Goal: Complete application form

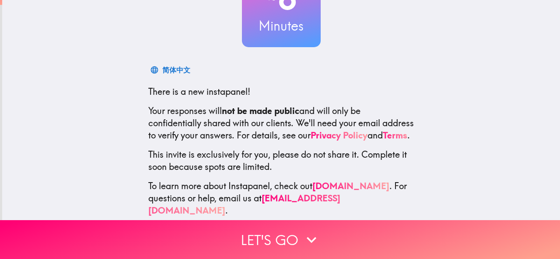
scroll to position [104, 0]
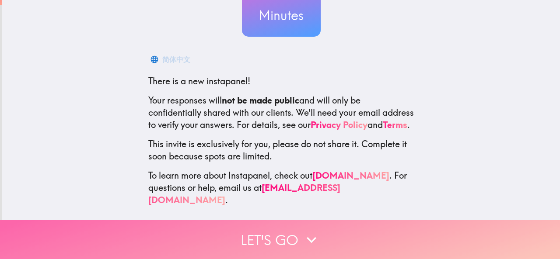
click at [285, 234] on button "Let's go" at bounding box center [280, 239] width 560 height 39
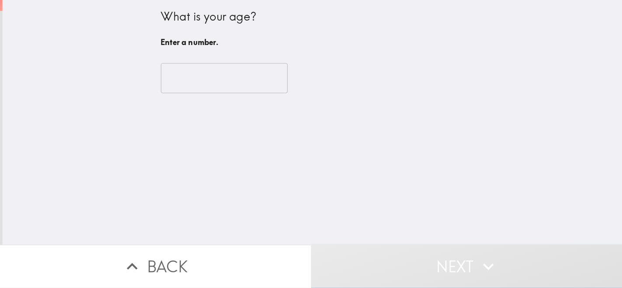
scroll to position [0, 0]
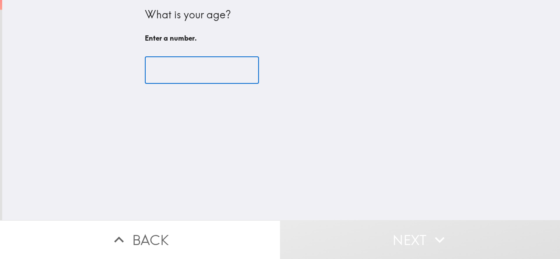
click at [173, 70] on input "number" at bounding box center [202, 70] width 114 height 27
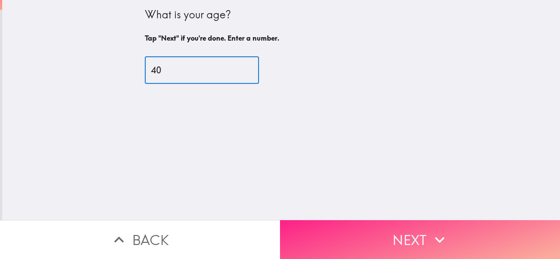
type input "40"
click at [336, 228] on button "Next" at bounding box center [420, 239] width 280 height 39
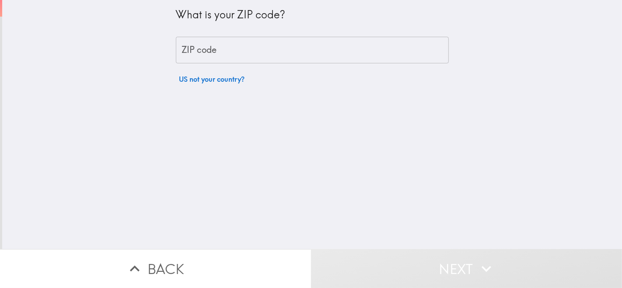
click at [195, 52] on input "ZIP code" at bounding box center [312, 50] width 273 height 27
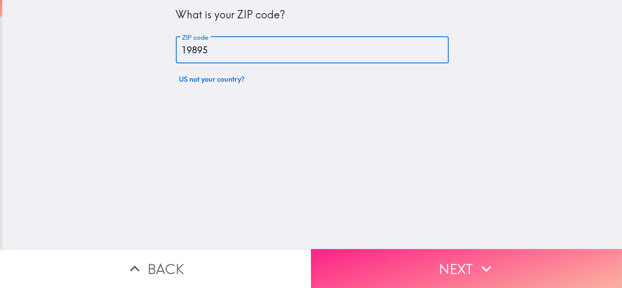
type input "19895"
click at [375, 259] on button "Next" at bounding box center [466, 268] width 311 height 39
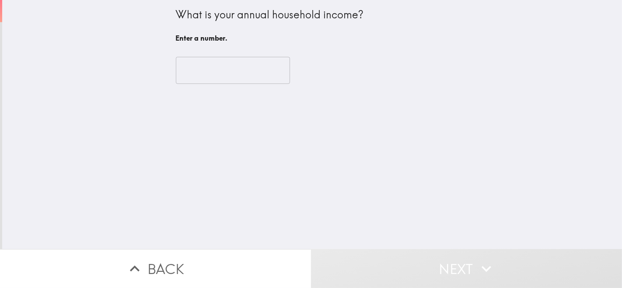
click at [207, 73] on input "number" at bounding box center [233, 70] width 114 height 27
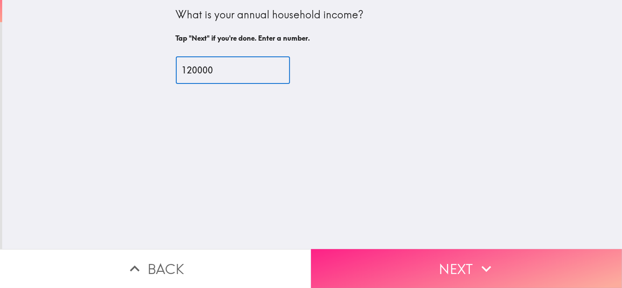
type input "120000"
click at [353, 259] on button "Next" at bounding box center [466, 268] width 311 height 39
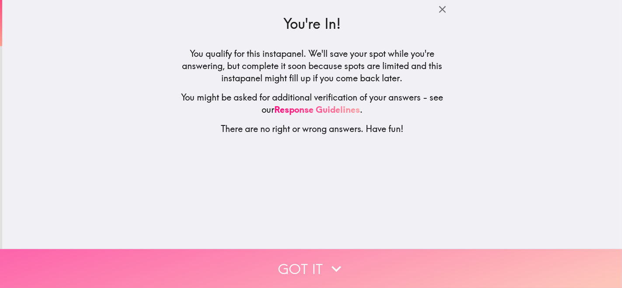
click at [327, 259] on icon "button" at bounding box center [336, 268] width 19 height 19
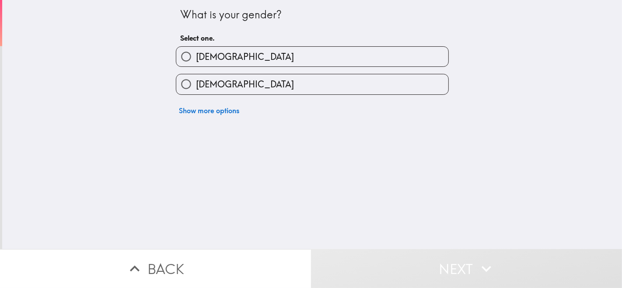
click at [222, 87] on label "[DEMOGRAPHIC_DATA]" at bounding box center [312, 84] width 272 height 20
click at [196, 87] on input "[DEMOGRAPHIC_DATA]" at bounding box center [186, 84] width 20 height 20
radio input "true"
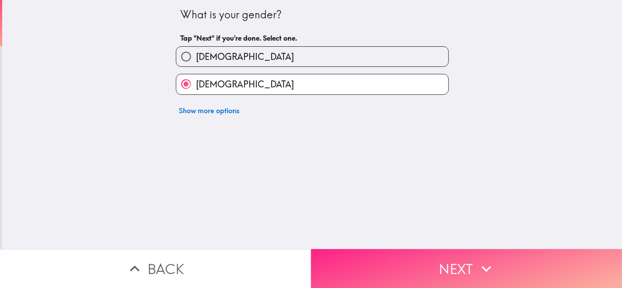
click at [385, 259] on button "Next" at bounding box center [466, 268] width 311 height 39
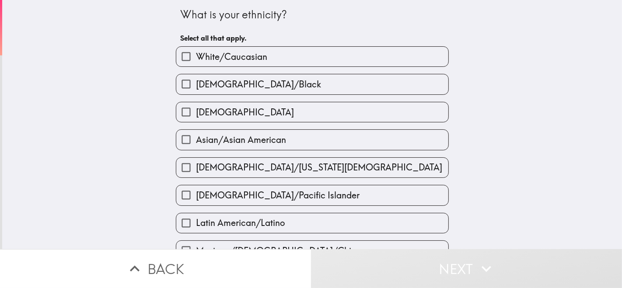
click at [221, 83] on span "[DEMOGRAPHIC_DATA]/Black" at bounding box center [258, 84] width 125 height 12
click at [196, 83] on input "[DEMOGRAPHIC_DATA]/Black" at bounding box center [186, 84] width 20 height 20
checkbox input "true"
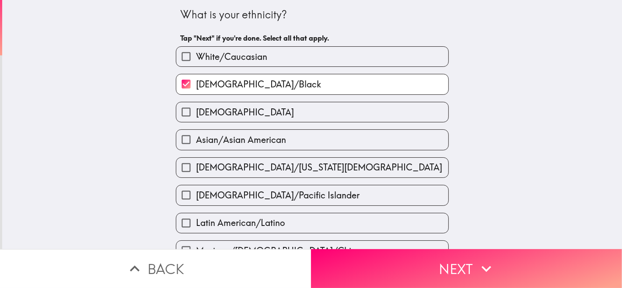
drag, startPoint x: 383, startPoint y: 265, endPoint x: 131, endPoint y: 122, distance: 289.2
click at [131, 122] on div "What is your ethnicity? Tap "Next" if you're done. Select all that apply. White…" at bounding box center [311, 144] width 622 height 288
click at [232, 58] on span "White/Caucasian" at bounding box center [231, 57] width 71 height 12
click at [196, 58] on input "White/Caucasian" at bounding box center [186, 57] width 20 height 20
checkbox input "true"
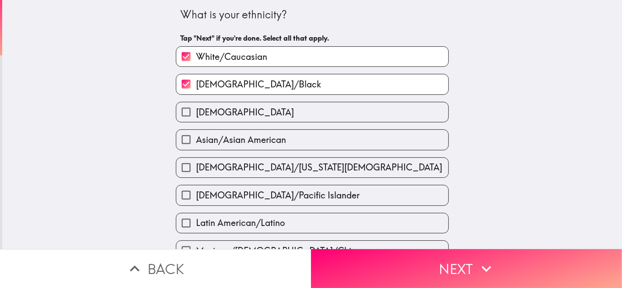
click at [237, 88] on span "[DEMOGRAPHIC_DATA]/Black" at bounding box center [258, 84] width 125 height 12
click at [196, 88] on input "[DEMOGRAPHIC_DATA]/Black" at bounding box center [186, 84] width 20 height 20
checkbox input "false"
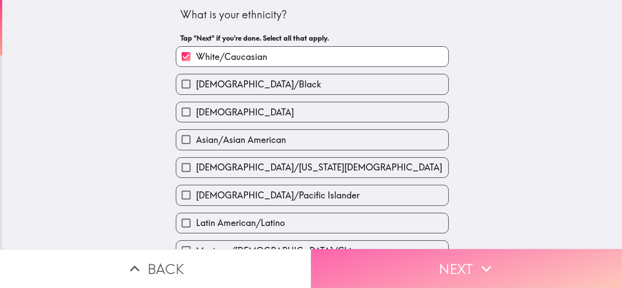
click at [386, 259] on button "Next" at bounding box center [466, 268] width 311 height 39
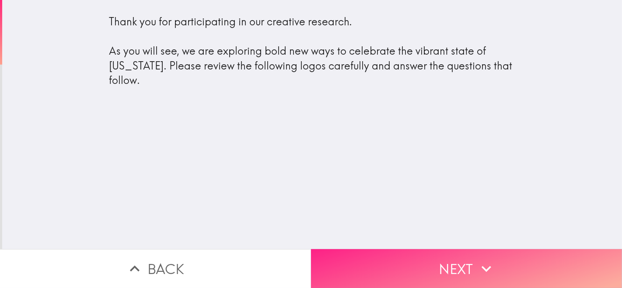
click at [385, 253] on button "Next" at bounding box center [466, 268] width 311 height 39
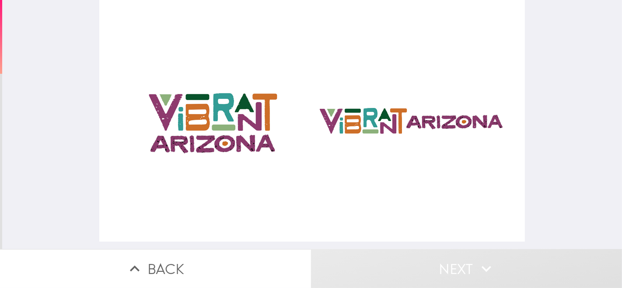
click at [211, 118] on div at bounding box center [312, 121] width 426 height 242
click at [344, 122] on div at bounding box center [312, 121] width 426 height 242
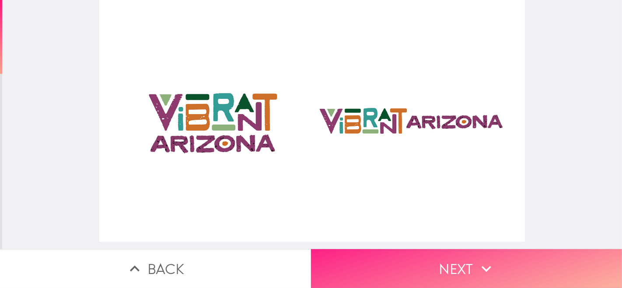
click at [456, 254] on button "Next" at bounding box center [466, 268] width 311 height 39
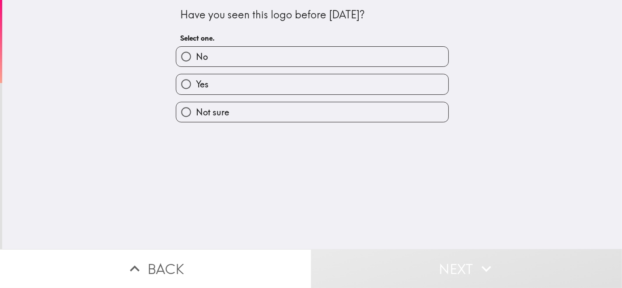
click at [225, 57] on label "No" at bounding box center [312, 57] width 272 height 20
click at [196, 57] on input "No" at bounding box center [186, 57] width 20 height 20
radio input "true"
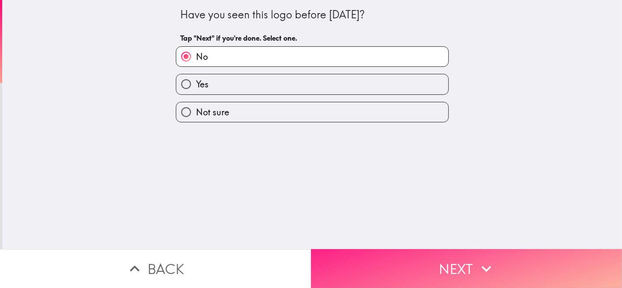
click at [411, 259] on button "Next" at bounding box center [466, 268] width 311 height 39
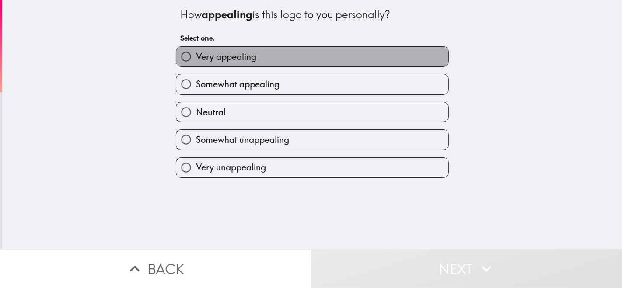
click at [240, 55] on span "Very appealing" at bounding box center [226, 57] width 60 height 12
click at [196, 55] on input "Very appealing" at bounding box center [186, 57] width 20 height 20
radio input "true"
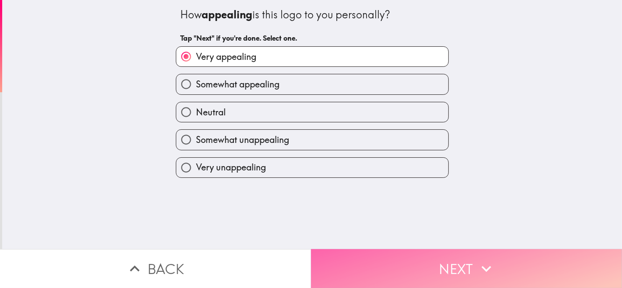
click at [398, 259] on button "Next" at bounding box center [466, 268] width 311 height 39
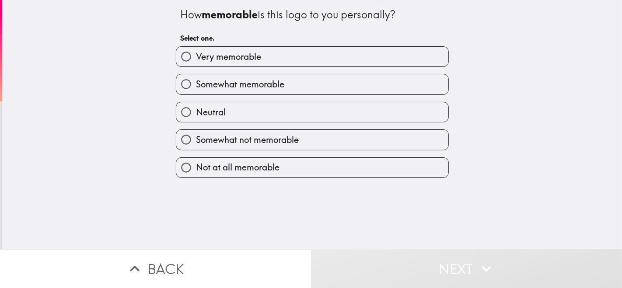
click at [234, 84] on span "Somewhat memorable" at bounding box center [240, 84] width 88 height 12
click at [196, 84] on input "Somewhat memorable" at bounding box center [186, 84] width 20 height 20
radio input "true"
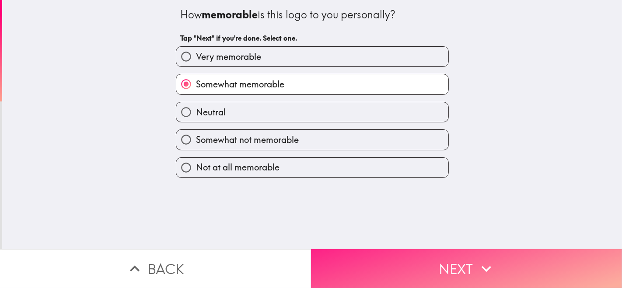
click at [408, 259] on button "Next" at bounding box center [466, 268] width 311 height 39
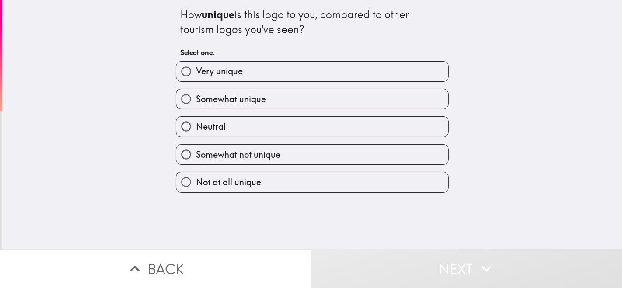
click at [240, 77] on label "Very unique" at bounding box center [312, 72] width 272 height 20
click at [196, 77] on input "Very unique" at bounding box center [186, 72] width 20 height 20
radio input "true"
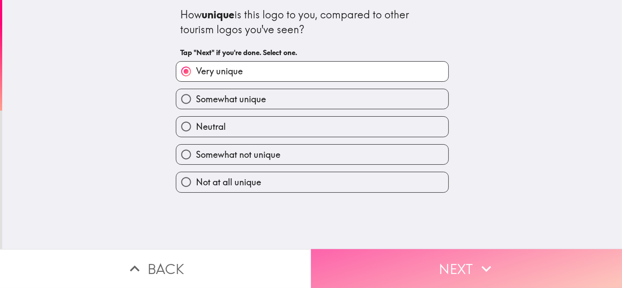
click at [406, 258] on button "Next" at bounding box center [466, 268] width 311 height 39
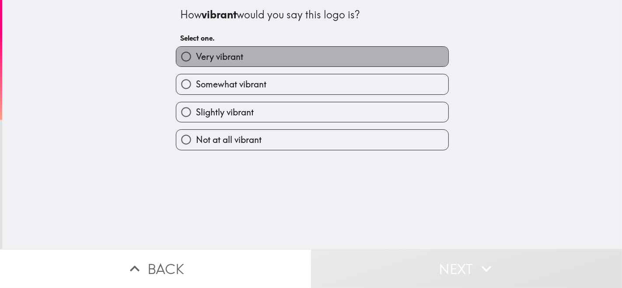
click at [217, 59] on span "Very vibrant" at bounding box center [219, 57] width 47 height 12
click at [196, 59] on input "Very vibrant" at bounding box center [186, 57] width 20 height 20
radio input "true"
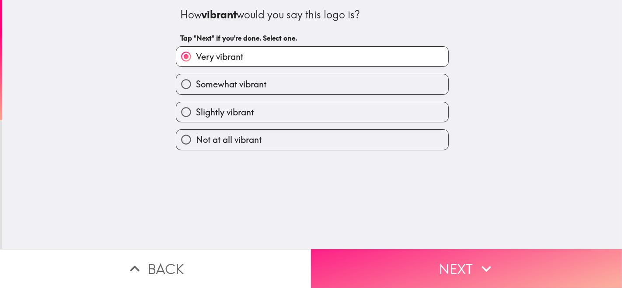
click at [397, 253] on button "Next" at bounding box center [466, 268] width 311 height 39
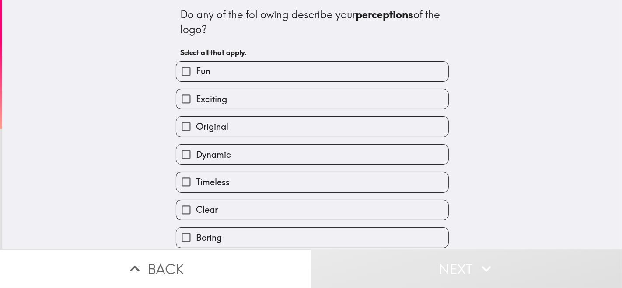
click at [215, 100] on span "Exciting" at bounding box center [211, 99] width 31 height 12
click at [196, 100] on input "Exciting" at bounding box center [186, 99] width 20 height 20
checkbox input "true"
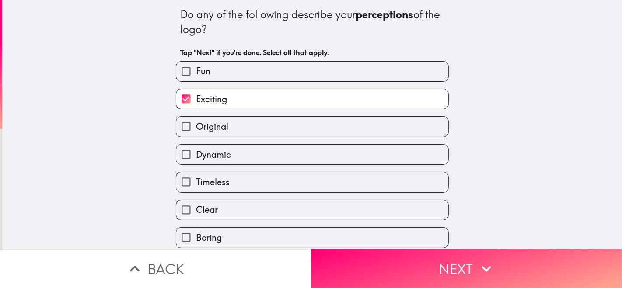
click at [220, 130] on span "Original" at bounding box center [212, 127] width 32 height 12
click at [196, 130] on input "Original" at bounding box center [186, 127] width 20 height 20
checkbox input "true"
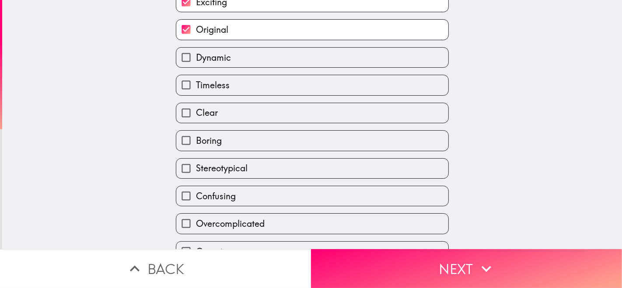
scroll to position [194, 0]
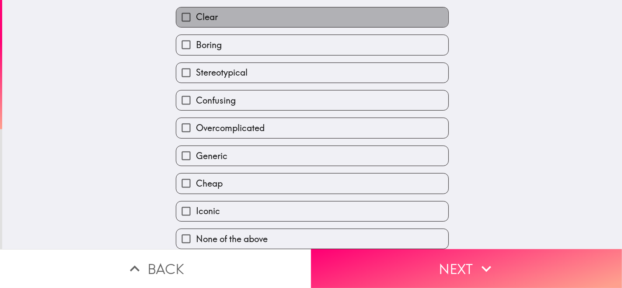
click at [207, 18] on span "Clear" at bounding box center [207, 17] width 22 height 12
click at [196, 18] on input "Clear" at bounding box center [186, 17] width 20 height 20
checkbox input "true"
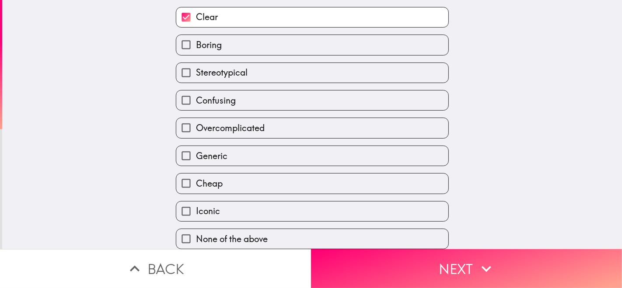
scroll to position [206, 0]
click at [219, 206] on label "Iconic" at bounding box center [312, 212] width 272 height 20
click at [196, 206] on input "Iconic" at bounding box center [186, 212] width 20 height 20
checkbox input "true"
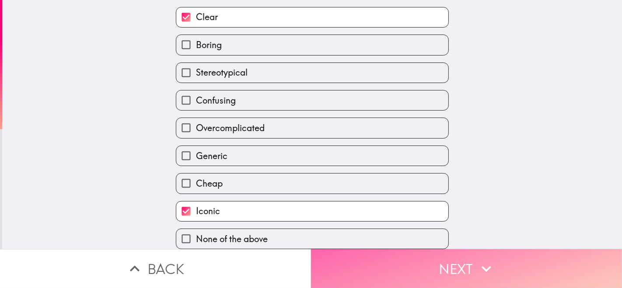
click at [362, 259] on button "Next" at bounding box center [466, 268] width 311 height 39
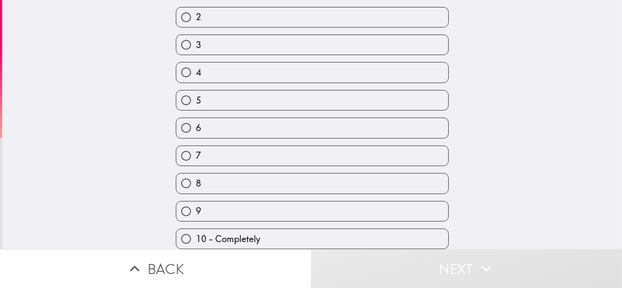
scroll to position [108, 0]
click at [222, 233] on span "10 - Completely" at bounding box center [228, 239] width 64 height 12
click at [196, 229] on input "10 - Completely" at bounding box center [186, 239] width 20 height 20
radio input "true"
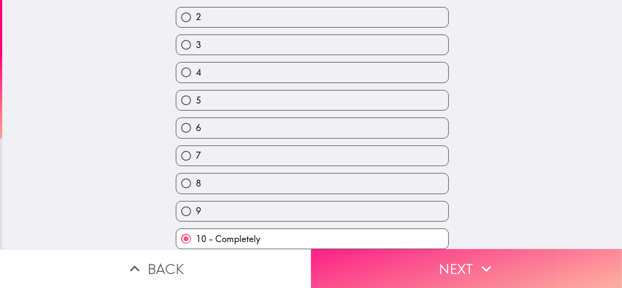
click at [365, 259] on button "Next" at bounding box center [466, 268] width 311 height 39
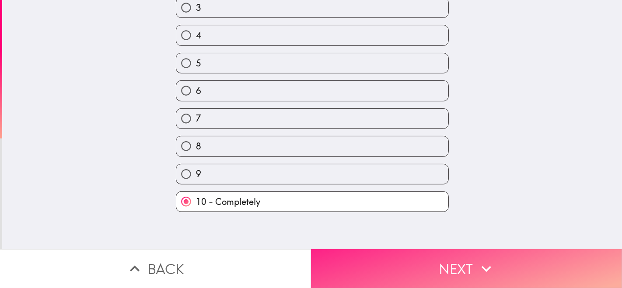
scroll to position [0, 0]
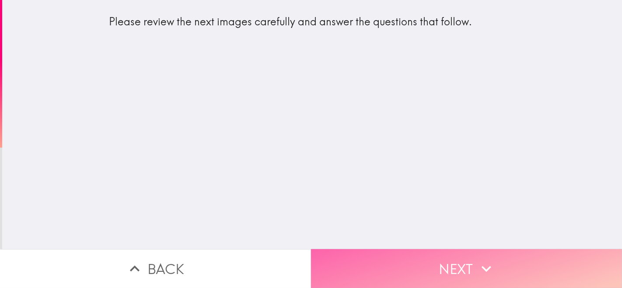
click at [402, 254] on button "Next" at bounding box center [466, 268] width 311 height 39
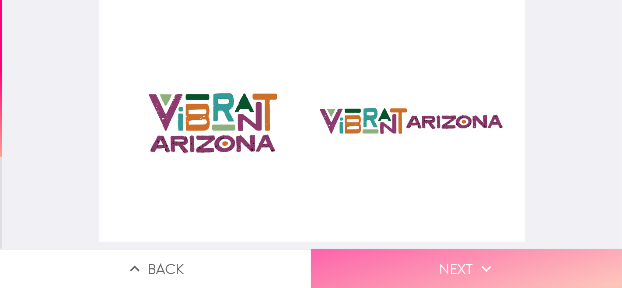
click at [458, 259] on button "Next" at bounding box center [466, 268] width 311 height 39
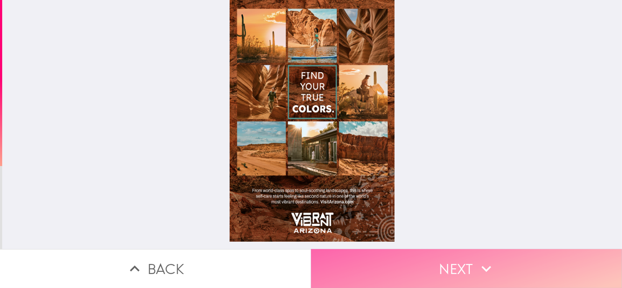
click at [435, 259] on button "Next" at bounding box center [466, 268] width 311 height 39
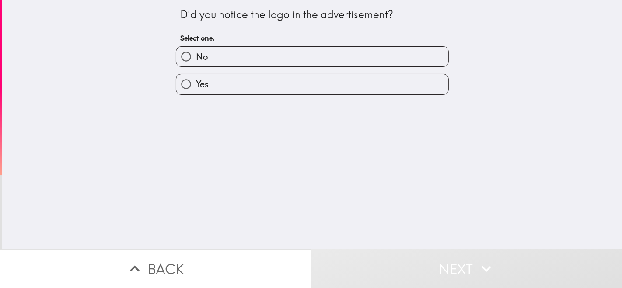
click at [245, 88] on label "Yes" at bounding box center [312, 84] width 272 height 20
click at [196, 88] on input "Yes" at bounding box center [186, 84] width 20 height 20
radio input "true"
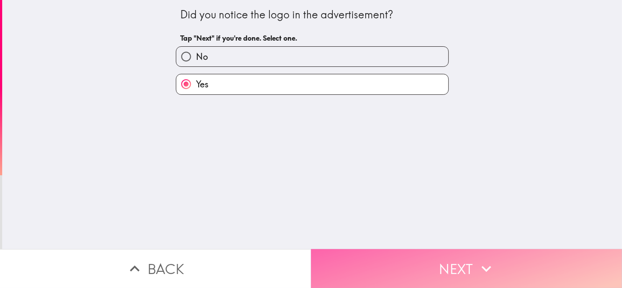
click at [424, 252] on button "Next" at bounding box center [466, 268] width 311 height 39
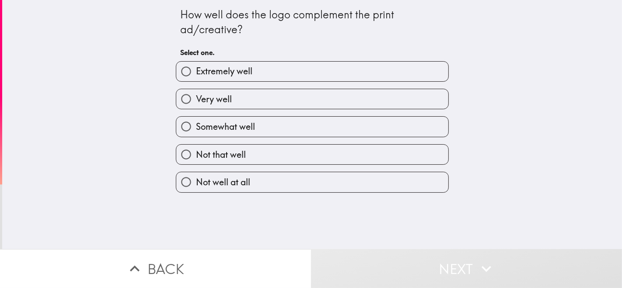
click at [243, 76] on span "Extremely well" at bounding box center [224, 71] width 56 height 12
click at [196, 76] on input "Extremely well" at bounding box center [186, 72] width 20 height 20
radio input "true"
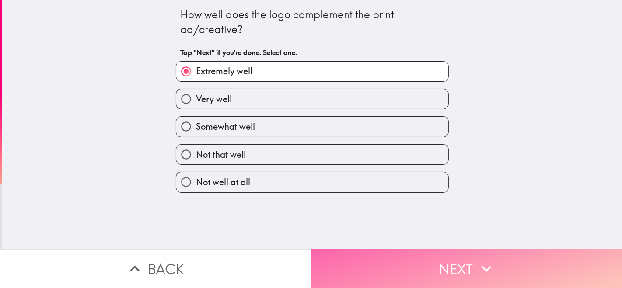
click at [409, 254] on button "Next" at bounding box center [466, 268] width 311 height 39
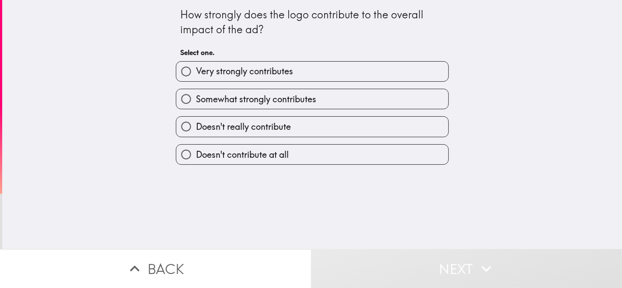
click at [242, 74] on span "Very strongly contributes" at bounding box center [244, 71] width 97 height 12
click at [196, 74] on input "Very strongly contributes" at bounding box center [186, 72] width 20 height 20
radio input "true"
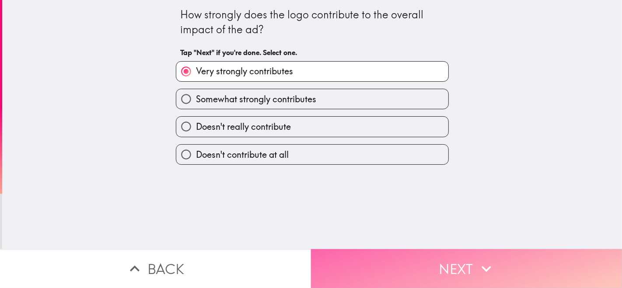
click at [424, 255] on button "Next" at bounding box center [466, 268] width 311 height 39
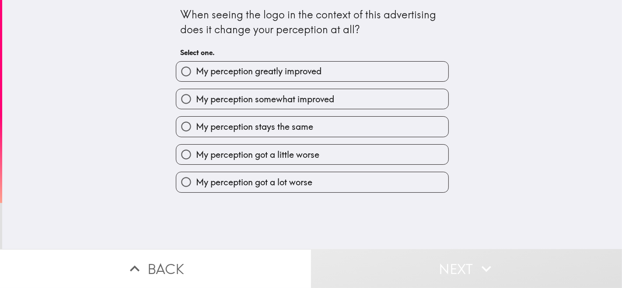
drag, startPoint x: 236, startPoint y: 74, endPoint x: 250, endPoint y: 89, distance: 20.7
click at [235, 74] on span "My perception greatly improved" at bounding box center [259, 71] width 126 height 12
click at [196, 74] on input "My perception greatly improved" at bounding box center [186, 72] width 20 height 20
radio input "true"
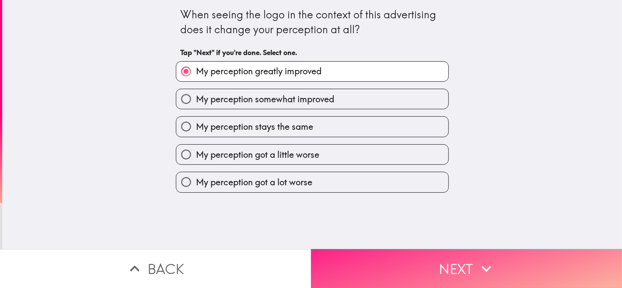
click at [402, 249] on button "Next" at bounding box center [466, 268] width 311 height 39
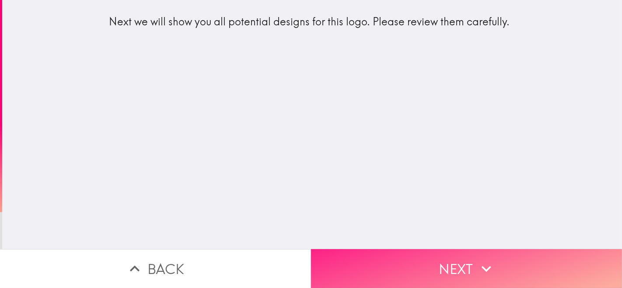
click at [399, 249] on button "Next" at bounding box center [466, 268] width 311 height 39
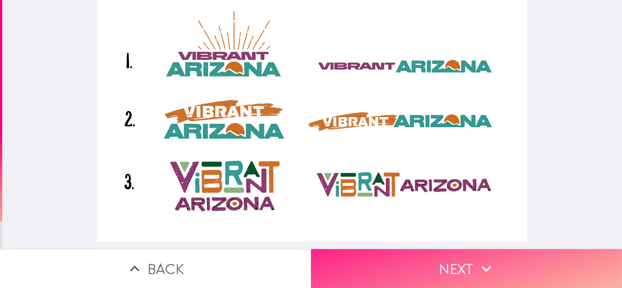
click at [421, 259] on button "Next" at bounding box center [466, 268] width 311 height 39
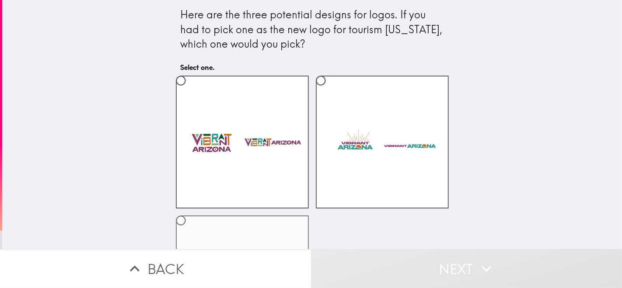
click at [272, 237] on label at bounding box center [242, 282] width 133 height 133
click at [191, 231] on input "radio" at bounding box center [181, 221] width 20 height 20
radio input "true"
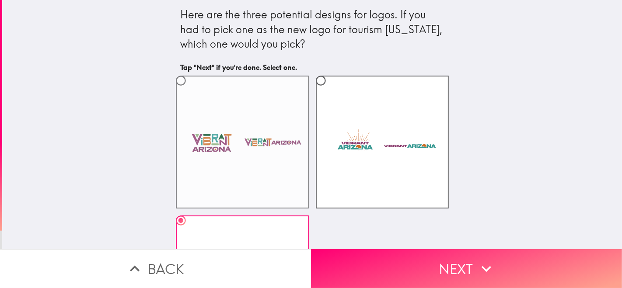
click at [255, 160] on label at bounding box center [242, 142] width 133 height 133
click at [191, 91] on input "radio" at bounding box center [181, 81] width 20 height 20
radio input "true"
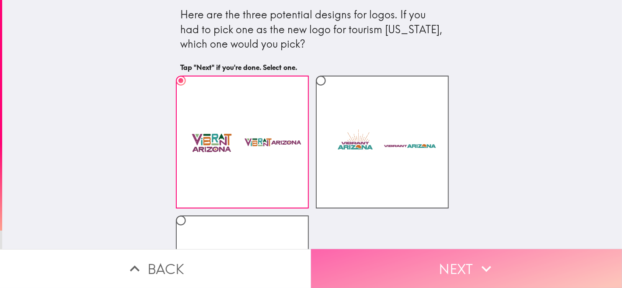
click at [399, 259] on button "Next" at bounding box center [466, 268] width 311 height 39
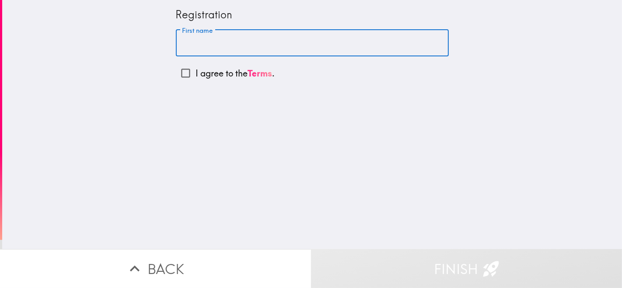
click at [212, 45] on input "First name" at bounding box center [312, 43] width 273 height 27
type input "[PERSON_NAME]"
click at [176, 70] on input "I agree to the Terms ." at bounding box center [186, 73] width 20 height 20
checkbox input "true"
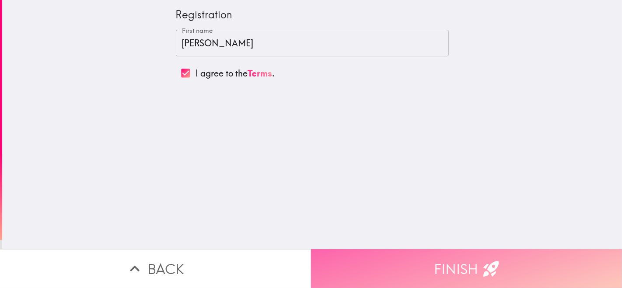
click at [380, 257] on button "Finish" at bounding box center [466, 268] width 311 height 39
